Goal: Check status: Check status

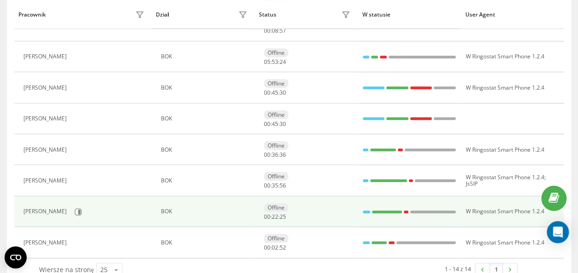
scroll to position [339, 0]
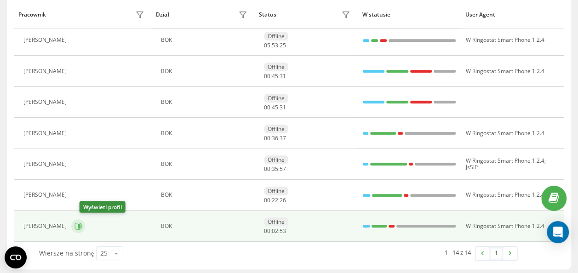
click at [83, 229] on button at bounding box center [78, 226] width 14 height 14
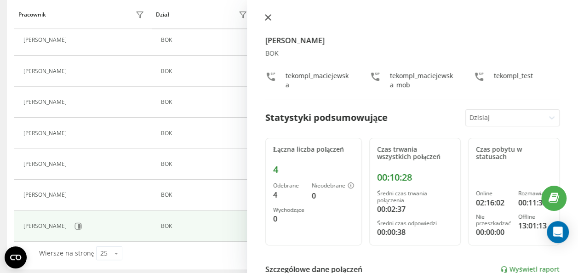
click at [266, 18] on icon at bounding box center [268, 17] width 6 height 6
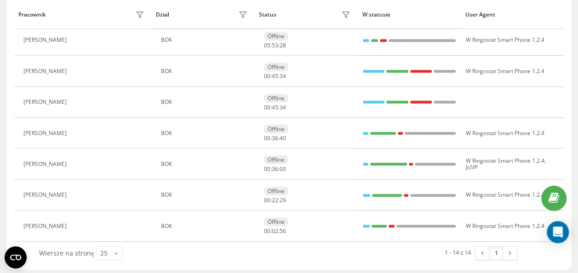
scroll to position [155, 0]
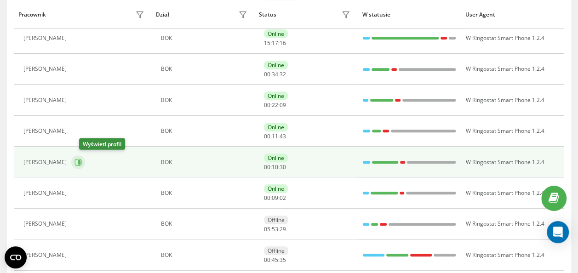
click at [82, 162] on button at bounding box center [78, 163] width 14 height 14
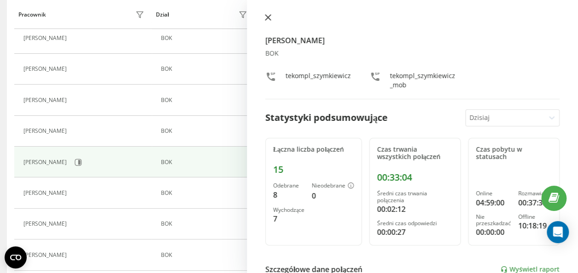
click at [271, 22] on button at bounding box center [268, 18] width 12 height 9
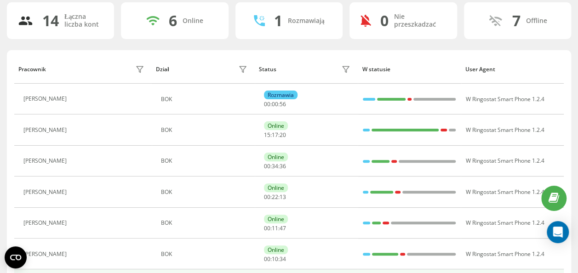
scroll to position [339, 0]
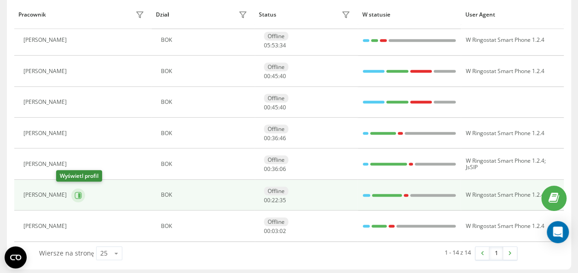
click at [78, 193] on icon at bounding box center [79, 195] width 2 height 5
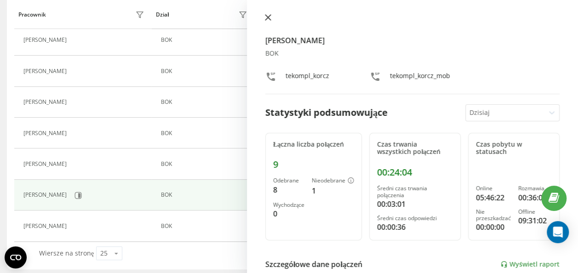
click at [272, 20] on button at bounding box center [268, 18] width 12 height 9
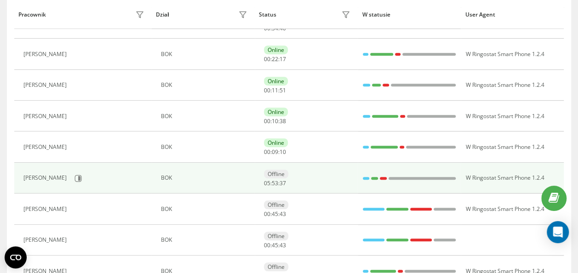
scroll to position [155, 0]
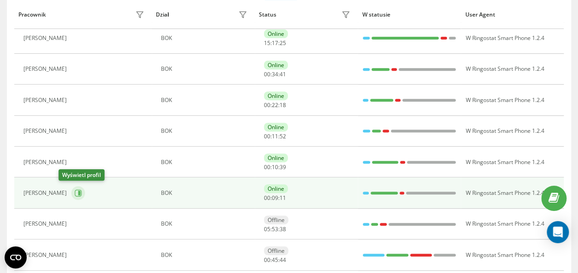
click at [71, 192] on button at bounding box center [78, 193] width 14 height 14
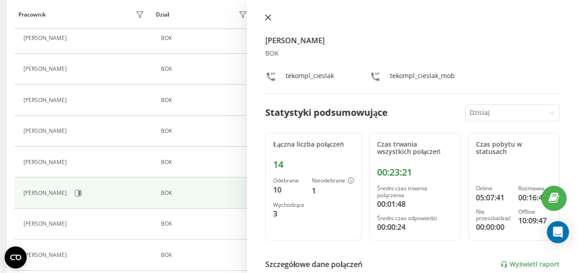
click at [265, 17] on icon at bounding box center [268, 17] width 6 height 6
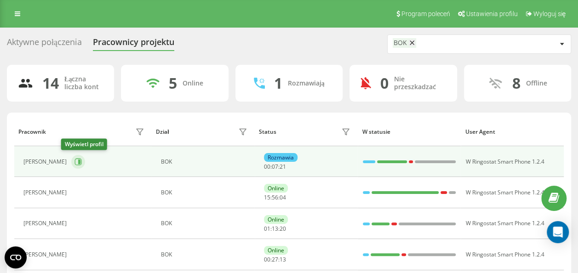
click at [75, 161] on icon at bounding box center [78, 161] width 7 height 7
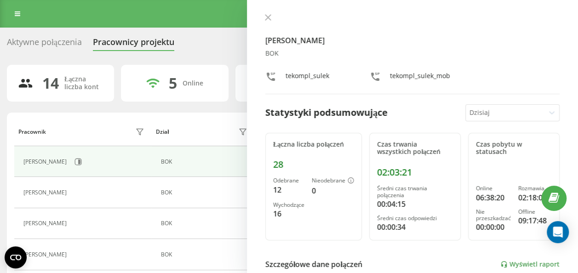
click at [267, 19] on icon at bounding box center [268, 17] width 6 height 6
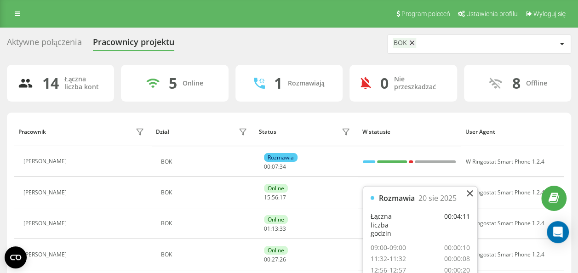
scroll to position [92, 0]
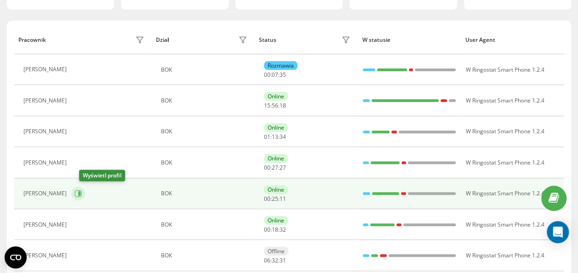
click at [85, 194] on button at bounding box center [78, 194] width 14 height 14
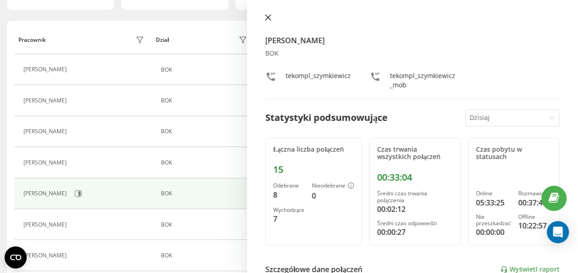
click at [266, 16] on icon at bounding box center [268, 18] width 6 height 6
